Goal: Task Accomplishment & Management: Use online tool/utility

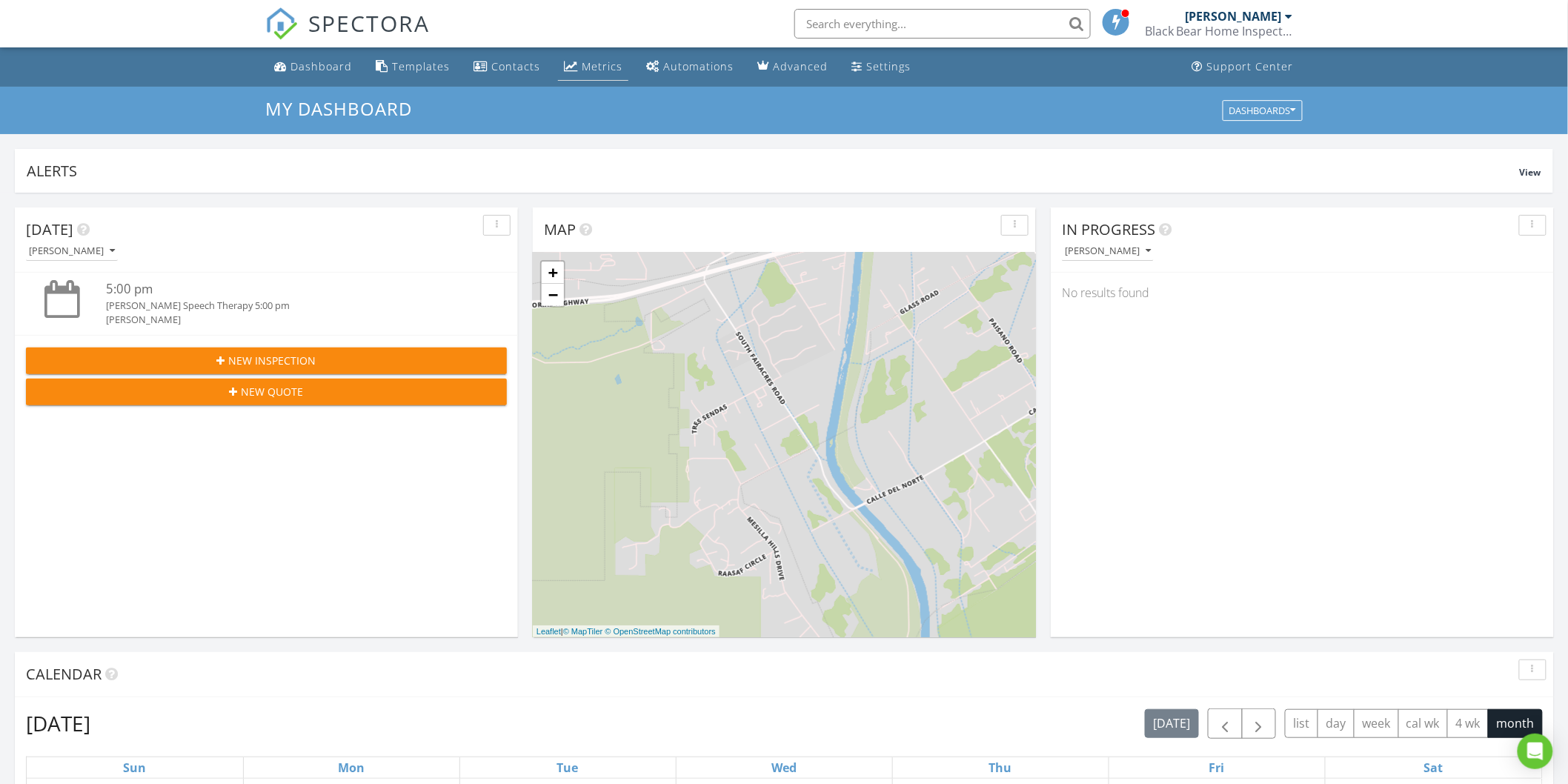
click at [598, 71] on div "Metrics" at bounding box center [602, 66] width 41 height 14
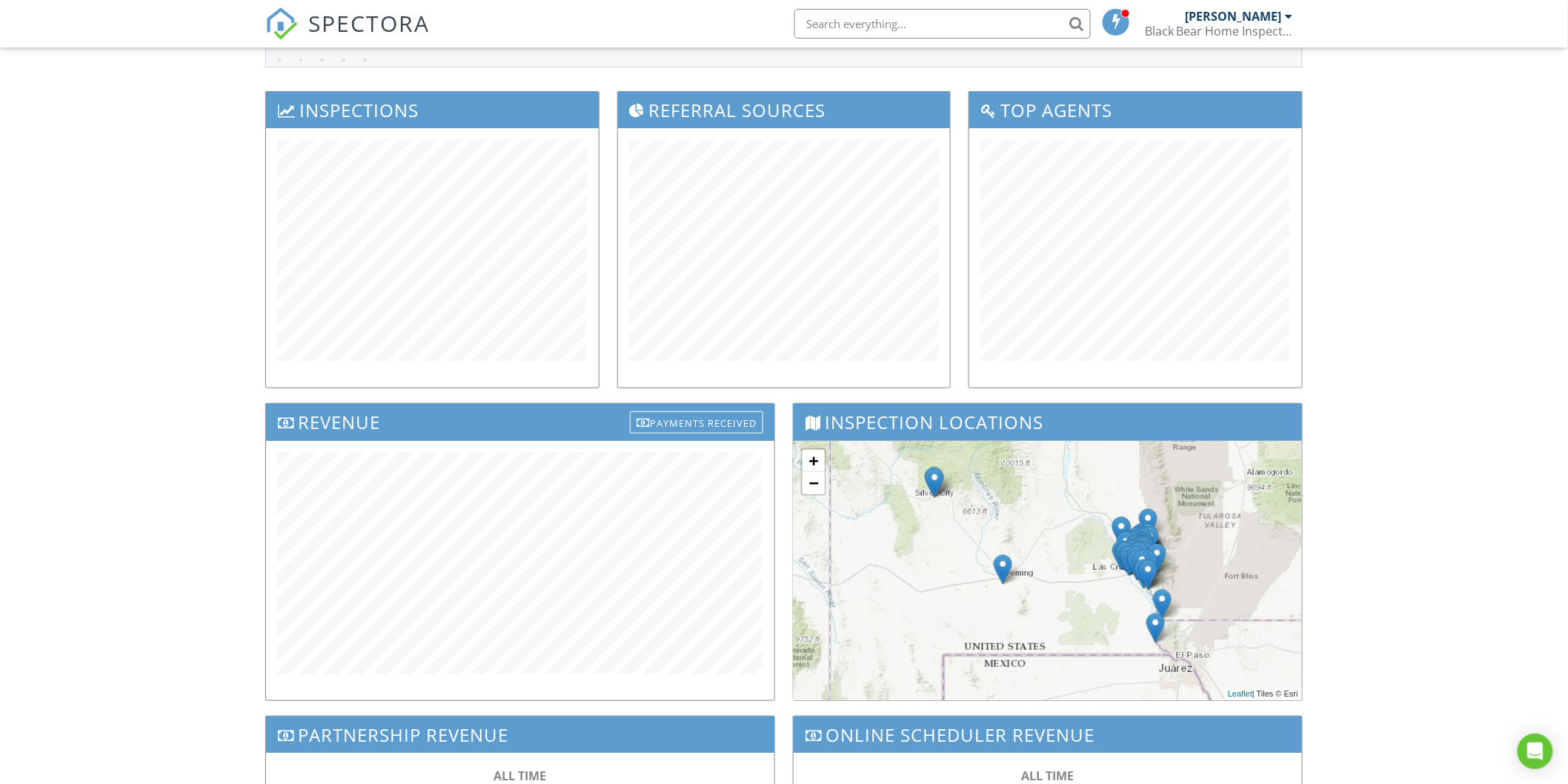
scroll to position [165, 0]
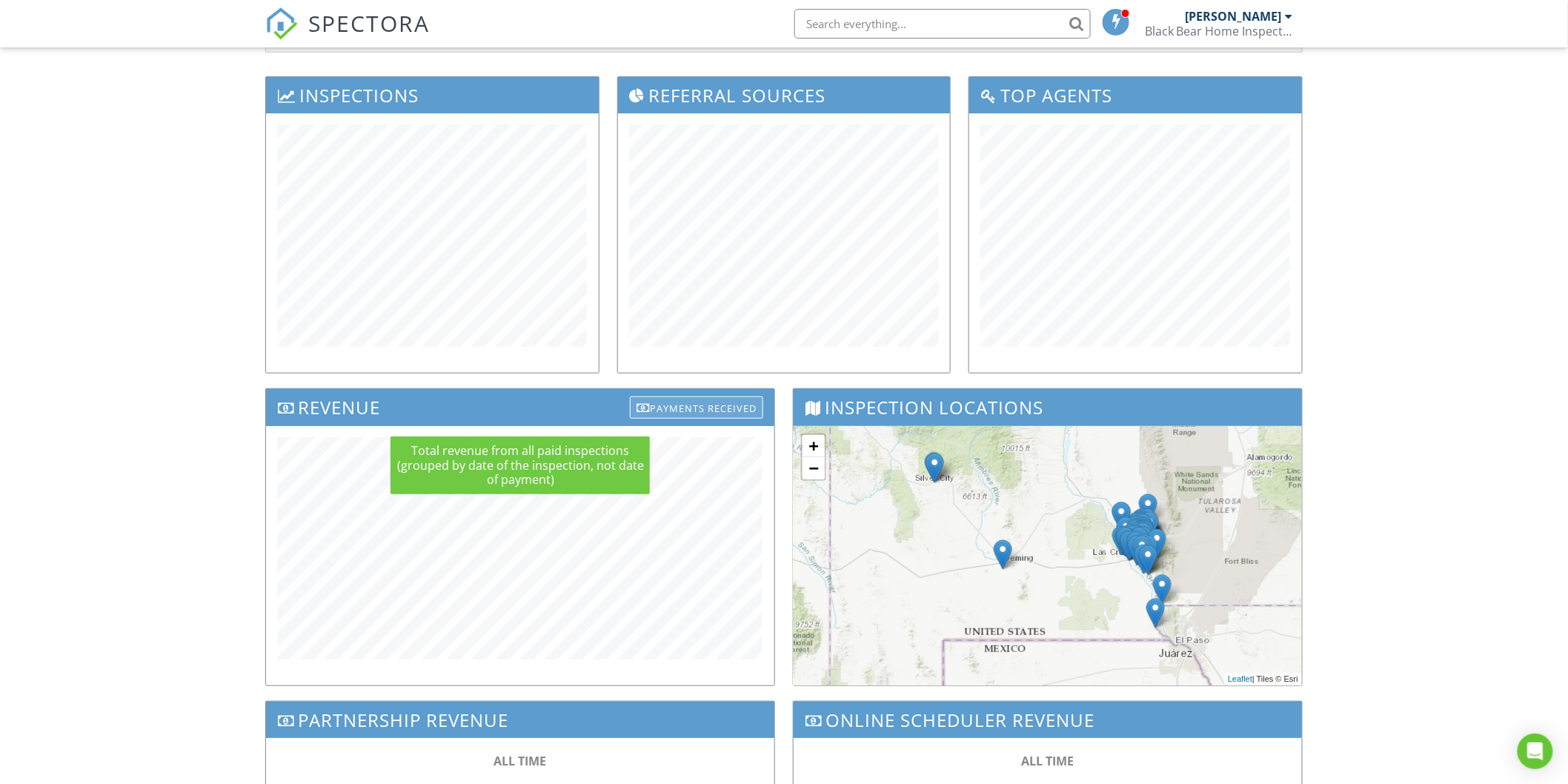
click at [698, 409] on div "Payments Received" at bounding box center [696, 408] width 133 height 22
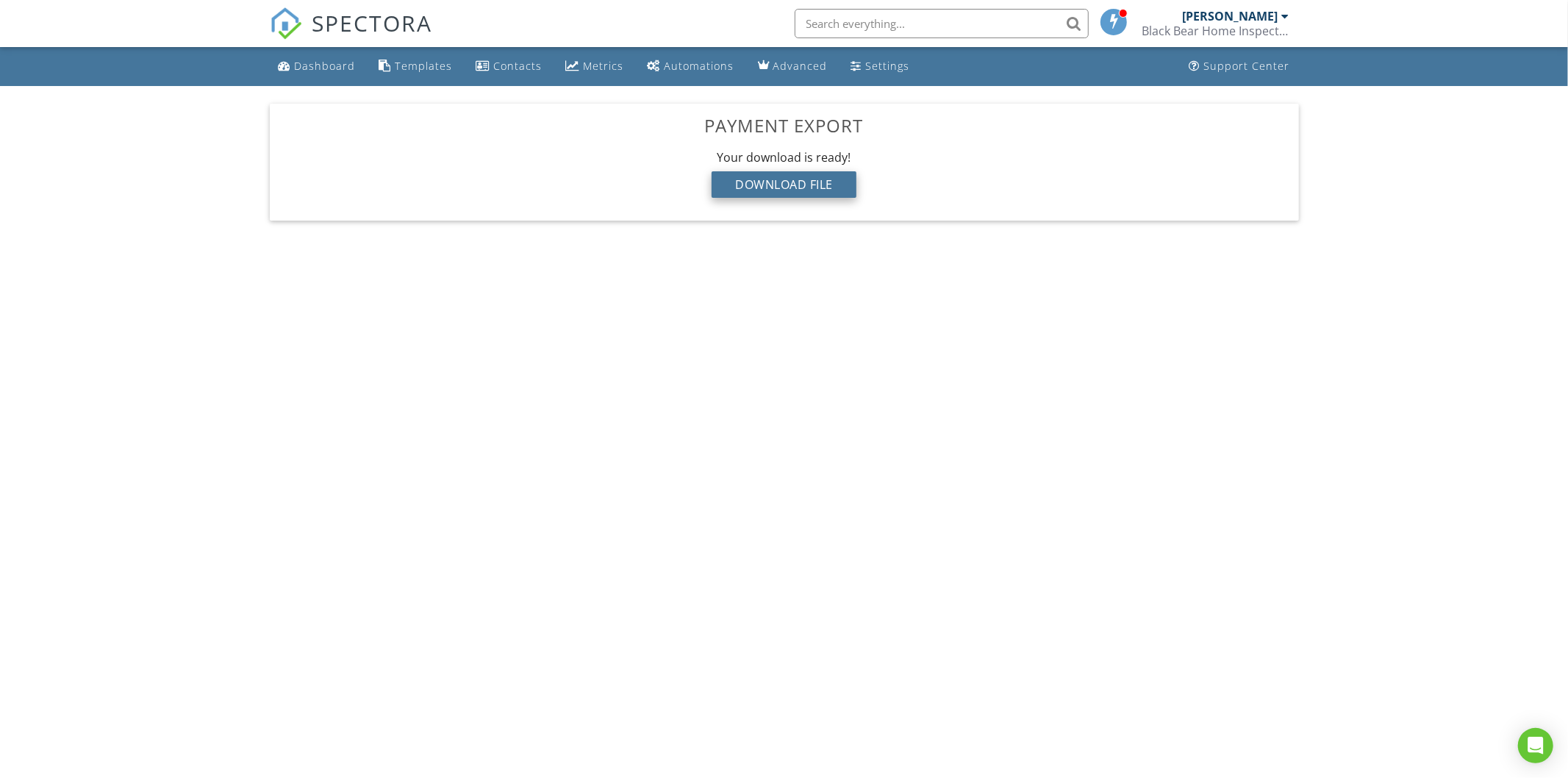
click at [767, 184] on div "Download File" at bounding box center [784, 185] width 145 height 27
